Goal: Information Seeking & Learning: Learn about a topic

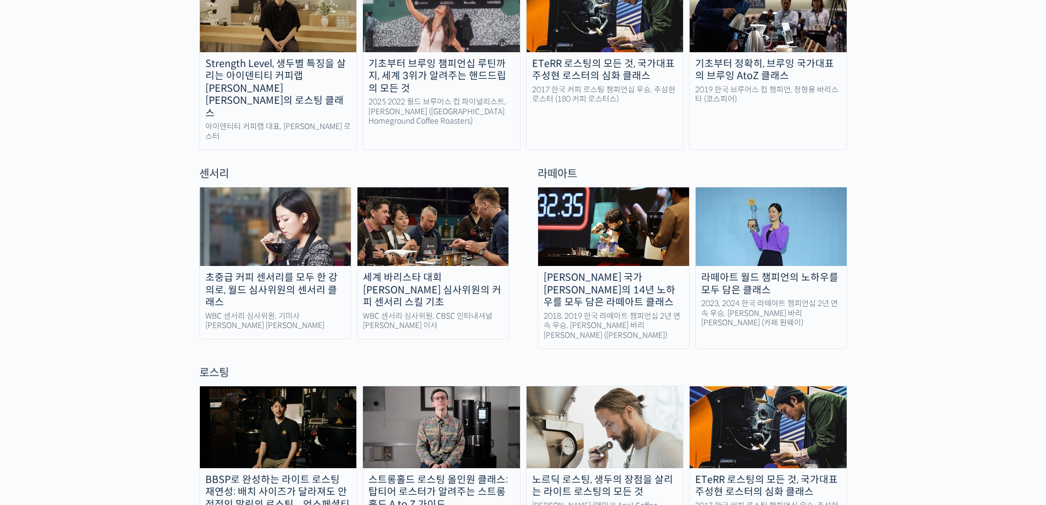
scroll to position [494, 0]
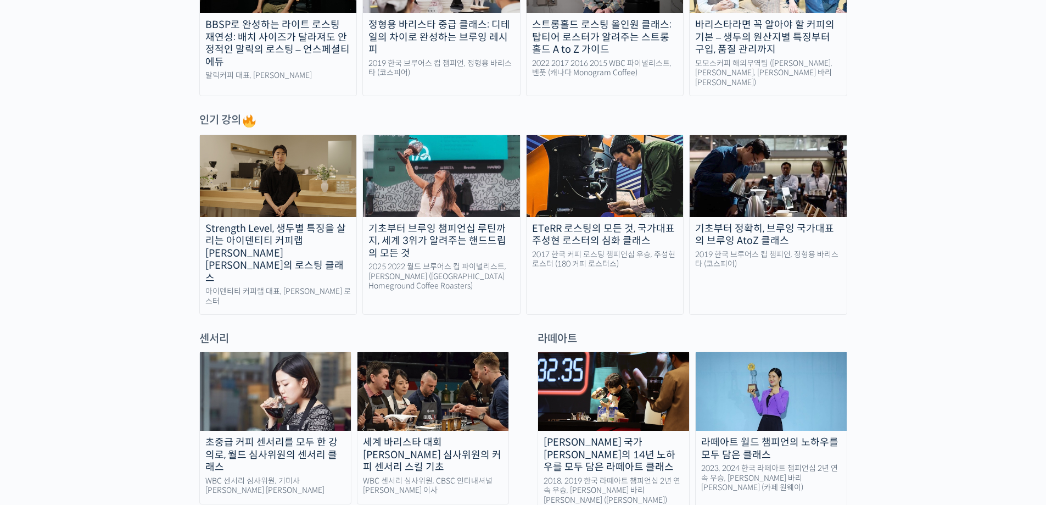
click at [797, 263] on div "2019 한국 브루어스 컵 챔피언, 정형용 바리스타 (코스피어)" at bounding box center [768, 259] width 157 height 19
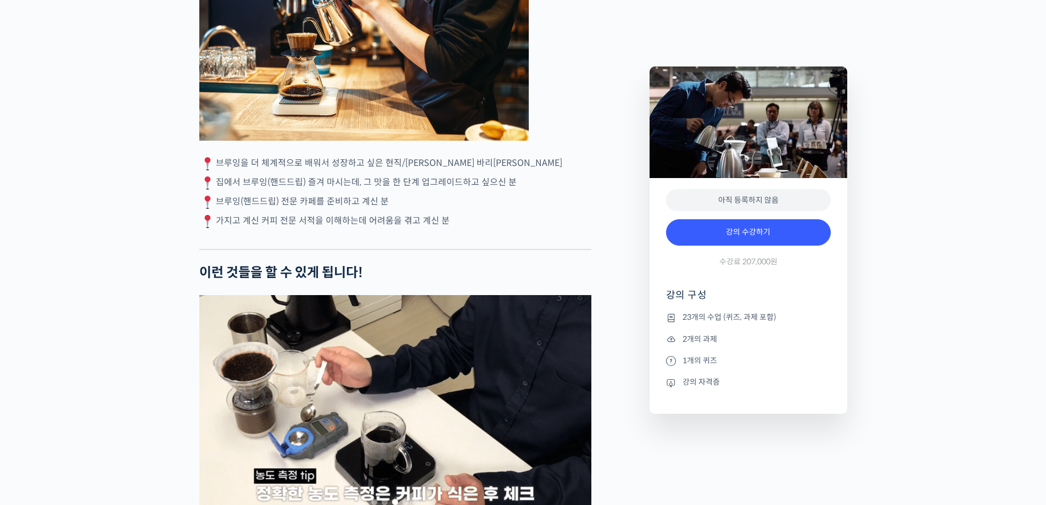
scroll to position [3092, 0]
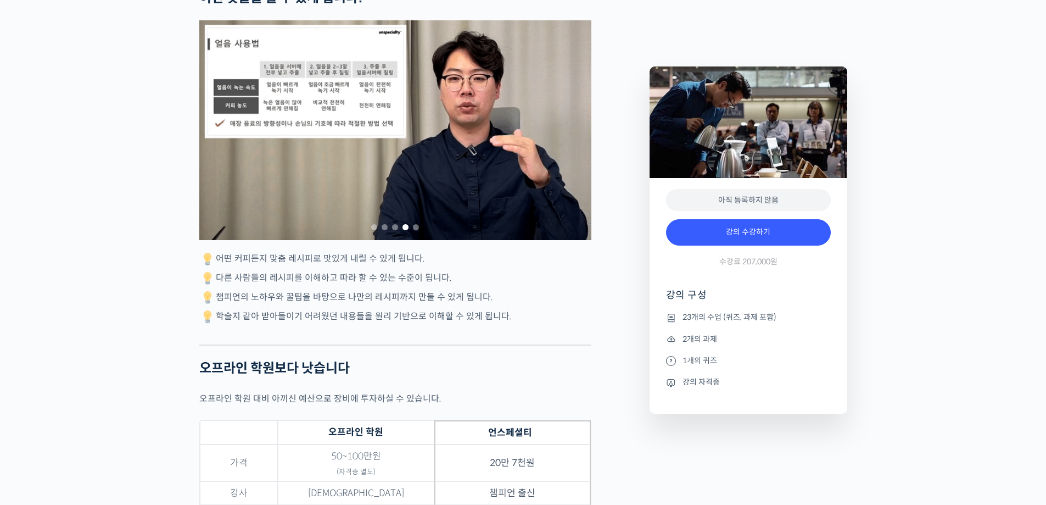
drag, startPoint x: 1045, startPoint y: 242, endPoint x: 1045, endPoint y: 257, distance: 14.3
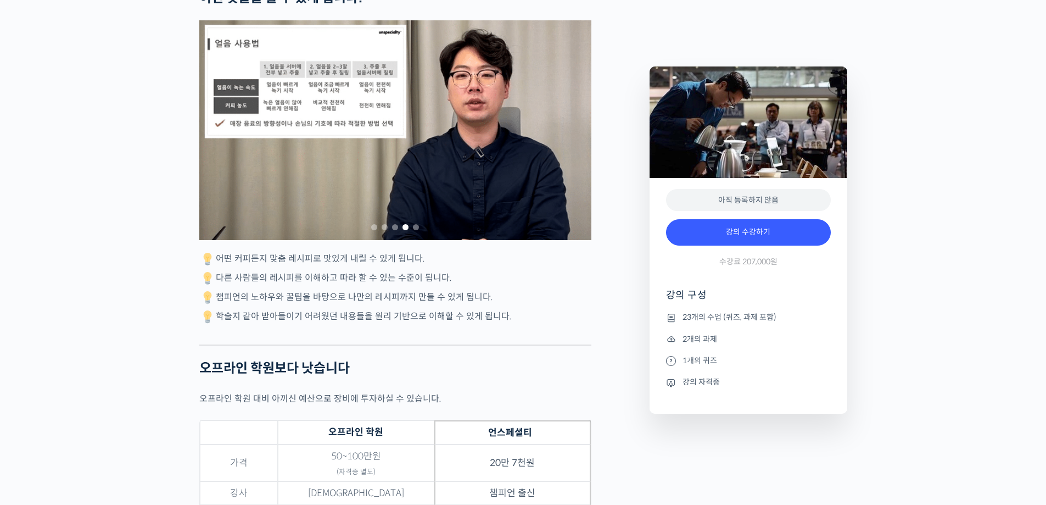
drag, startPoint x: 1044, startPoint y: 226, endPoint x: 1054, endPoint y: 260, distance: 35.6
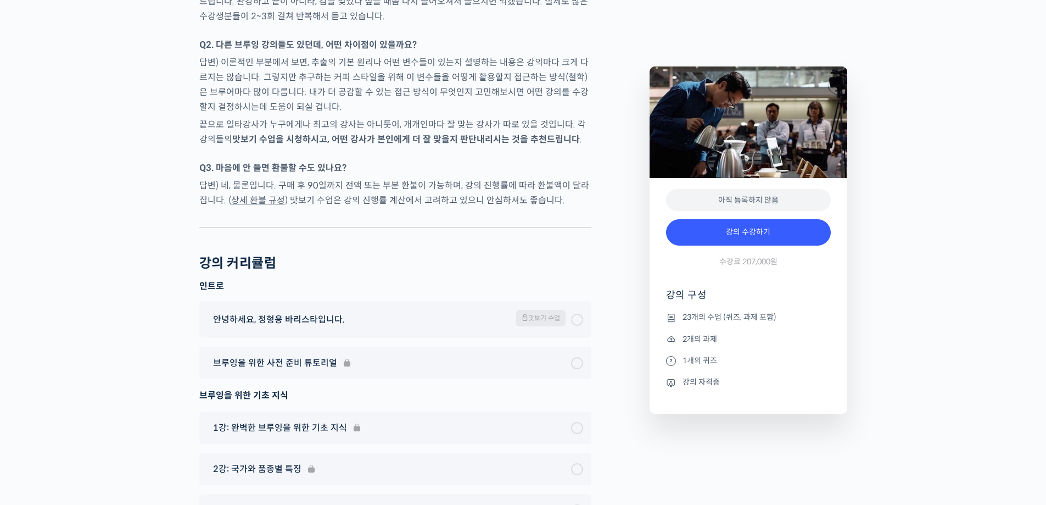
scroll to position [5885, 0]
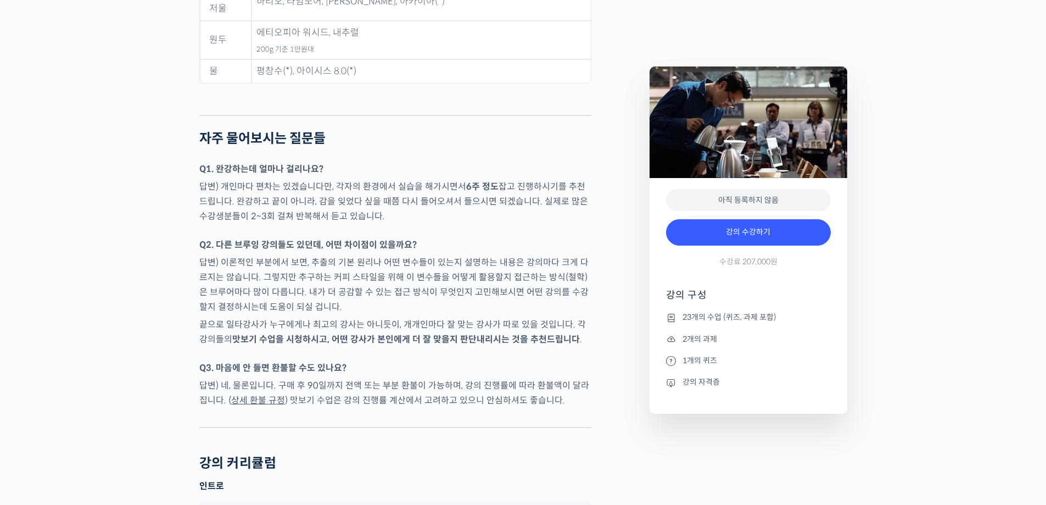
scroll to position [5336, 0]
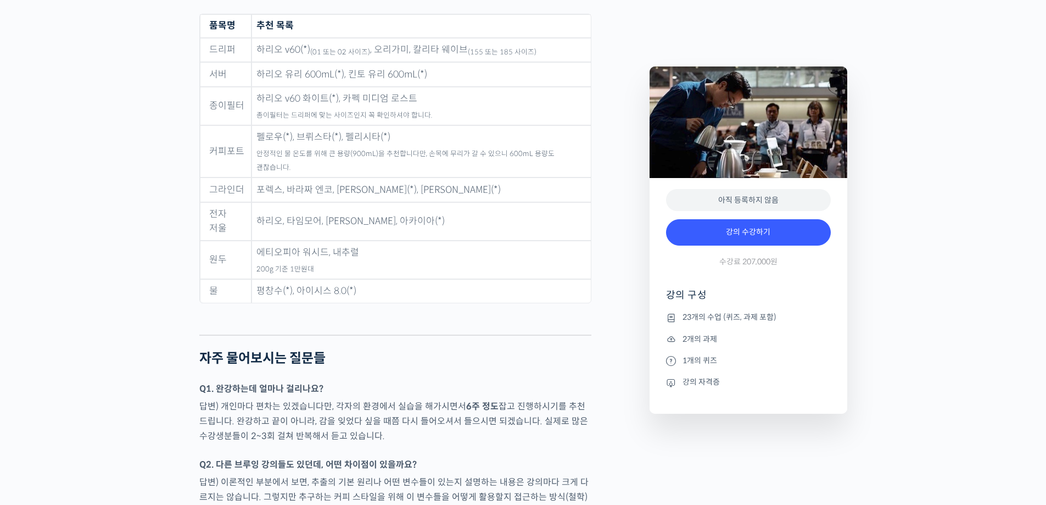
click at [402, 249] on td "에티오피아 워시드, 내추럴 200g 기준 1만원대" at bounding box center [421, 260] width 339 height 38
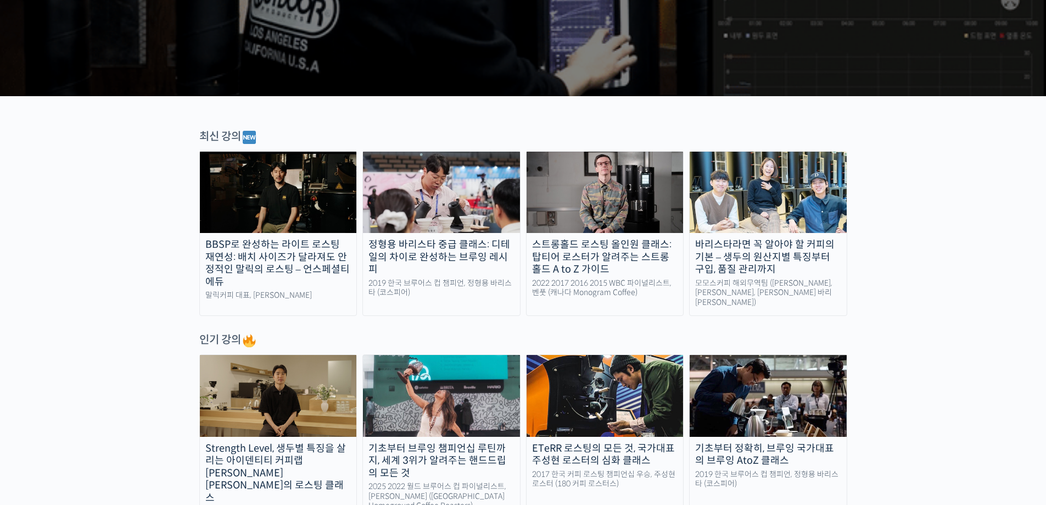
scroll to position [385, 0]
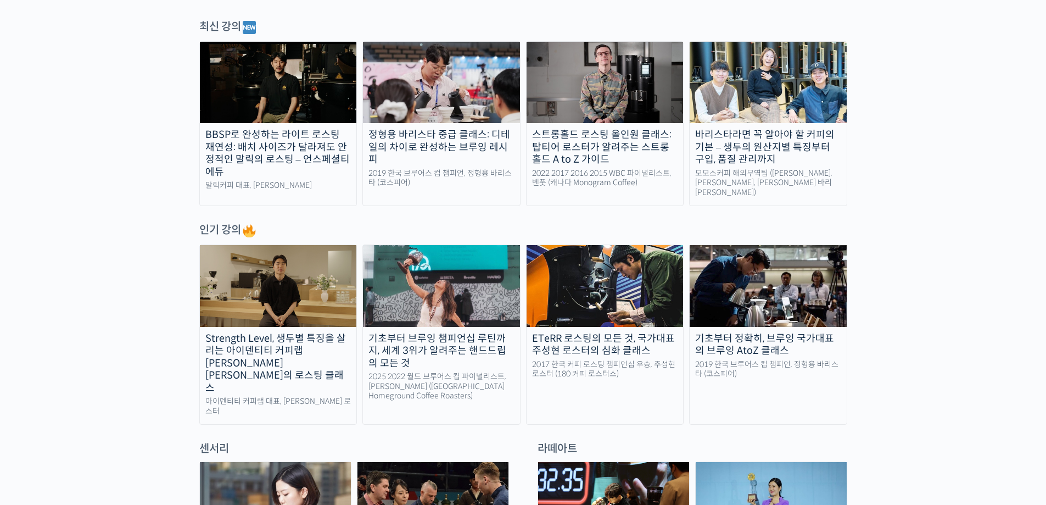
click at [465, 98] on img at bounding box center [441, 82] width 157 height 81
